Goal: Navigation & Orientation: Go to known website

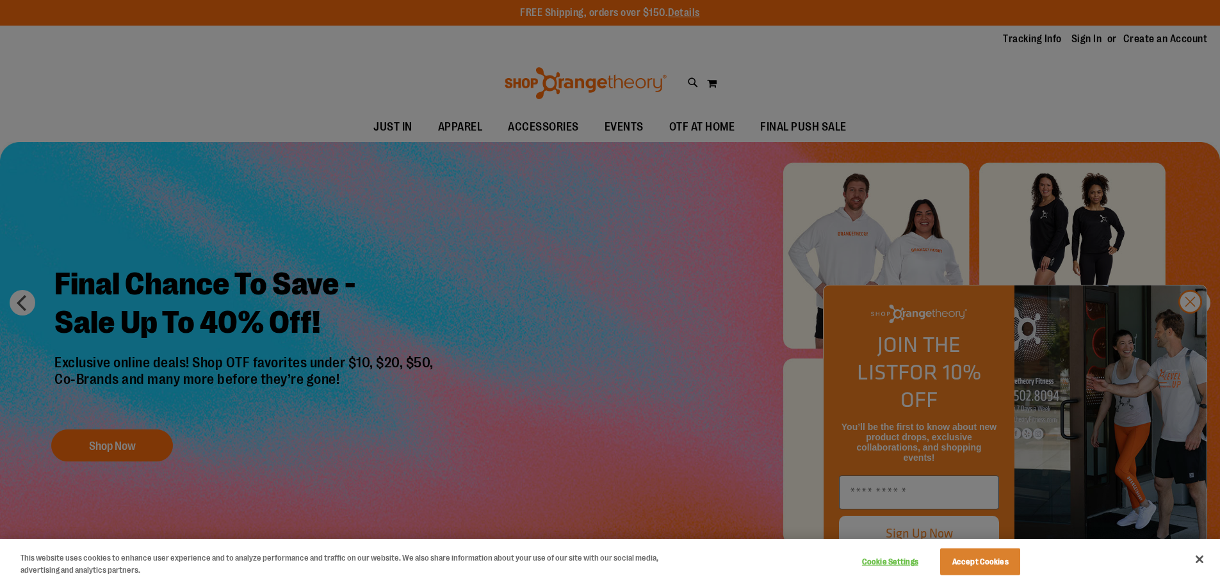
click at [1195, 331] on div at bounding box center [610, 291] width 1220 height 583
click at [1186, 332] on div at bounding box center [610, 291] width 1220 height 583
click at [1195, 337] on div at bounding box center [610, 291] width 1220 height 583
click at [1045, 168] on div at bounding box center [610, 291] width 1220 height 583
click at [997, 561] on button "Accept Cookies" at bounding box center [980, 562] width 80 height 27
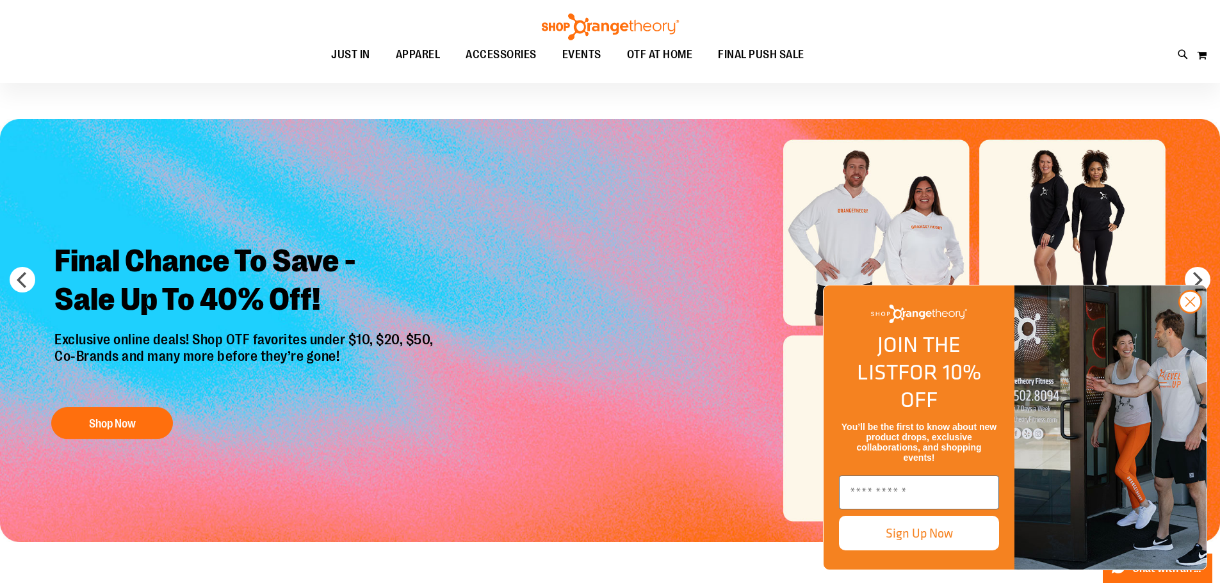
scroll to position [13, 0]
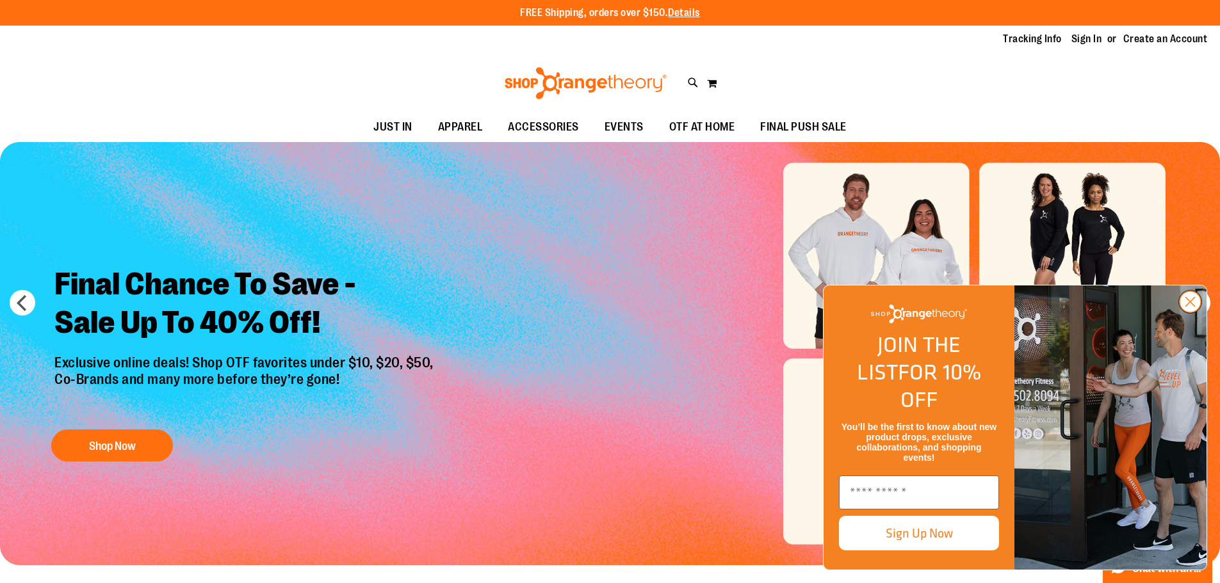
click at [1190, 313] on circle "Close dialog" at bounding box center [1190, 301] width 21 height 21
